Goal: Transaction & Acquisition: Purchase product/service

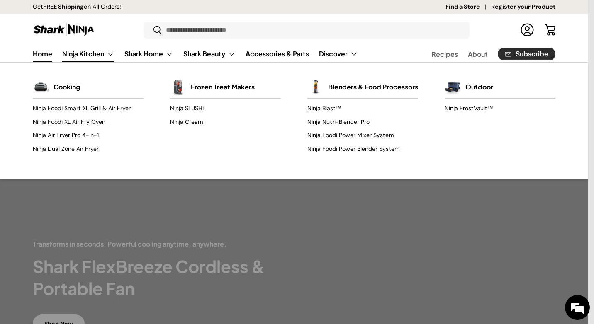
click at [80, 52] on link "Ninja Kitchen" at bounding box center [88, 54] width 52 height 17
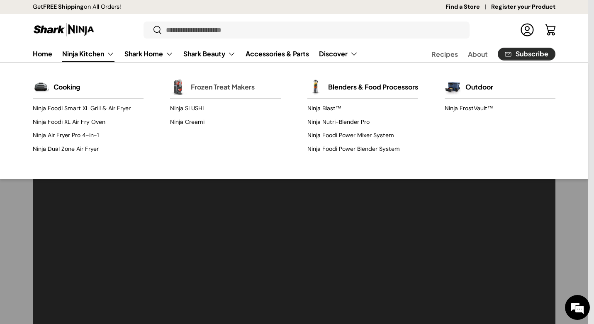
click at [221, 85] on link "Frozen Treat Makers" at bounding box center [223, 87] width 64 height 18
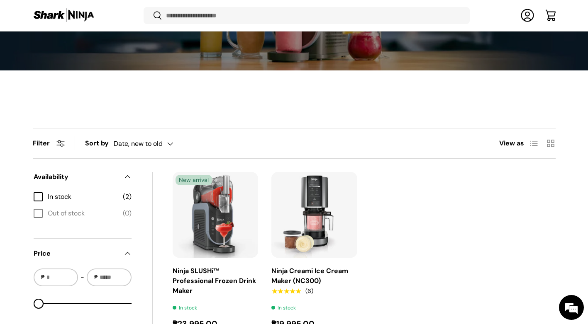
scroll to position [206, 0]
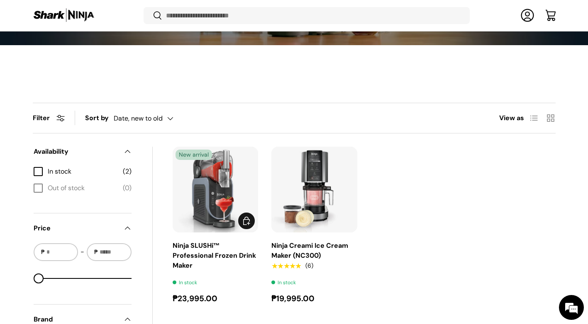
click at [0, 0] on img "Ninja SLUSHi™ Professional Frozen Drink Maker" at bounding box center [0, 0] width 0 height 0
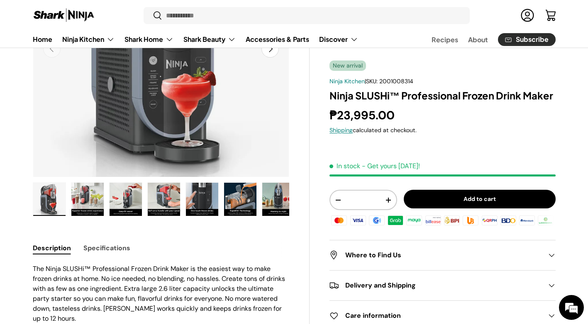
scroll to position [124, 0]
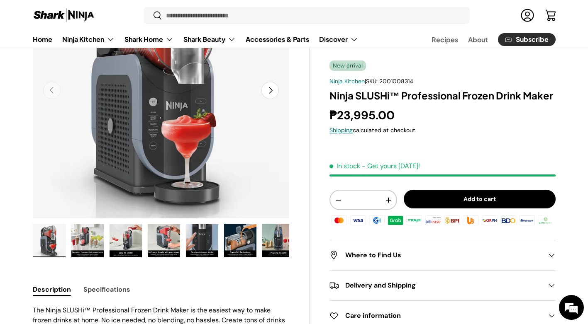
click at [88, 236] on img "Gallery Viewer" at bounding box center [87, 240] width 32 height 33
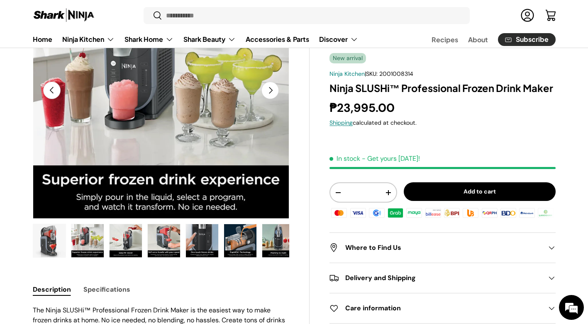
click at [132, 234] on img "Gallery Viewer" at bounding box center [126, 240] width 32 height 33
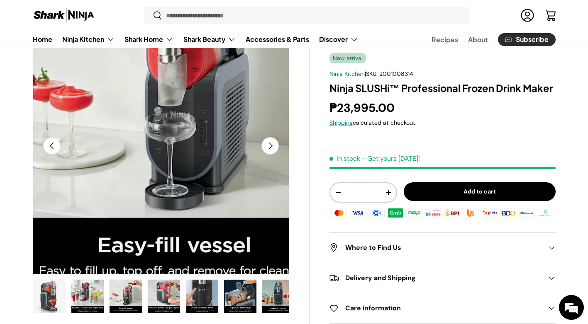
scroll to position [83, 0]
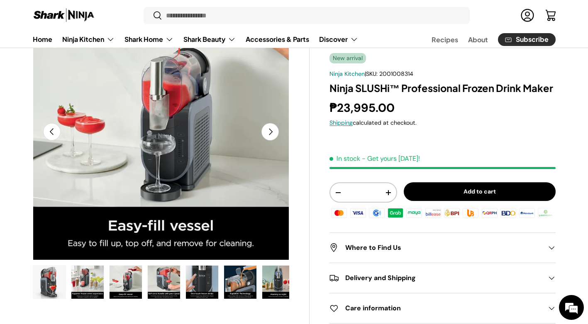
click at [173, 277] on img "Gallery Viewer" at bounding box center [164, 282] width 32 height 33
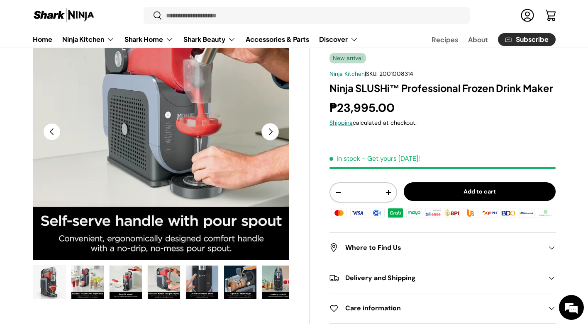
click at [201, 280] on img "Gallery Viewer" at bounding box center [202, 282] width 32 height 33
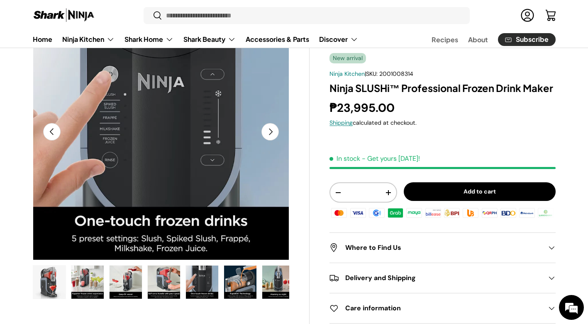
click at [236, 278] on img "Gallery Viewer" at bounding box center [240, 282] width 32 height 33
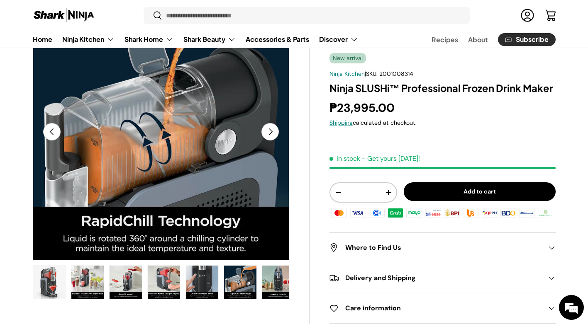
click at [266, 280] on img "Gallery Viewer" at bounding box center [278, 282] width 32 height 33
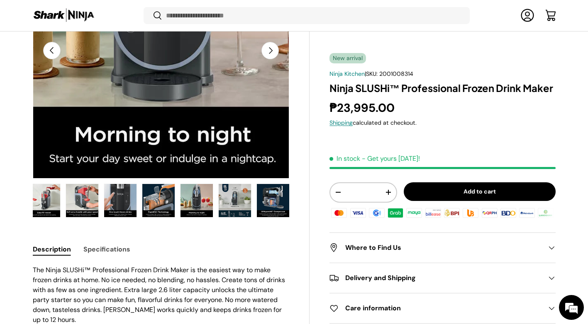
scroll to position [247, 0]
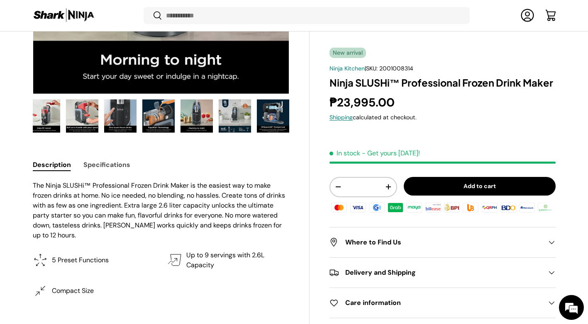
click at [267, 113] on img "Gallery Viewer" at bounding box center [273, 116] width 32 height 33
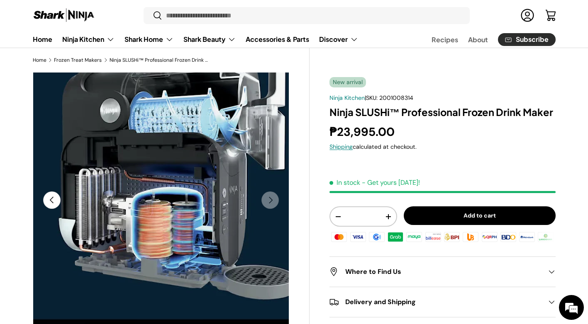
scroll to position [0, 0]
